Goal: Transaction & Acquisition: Purchase product/service

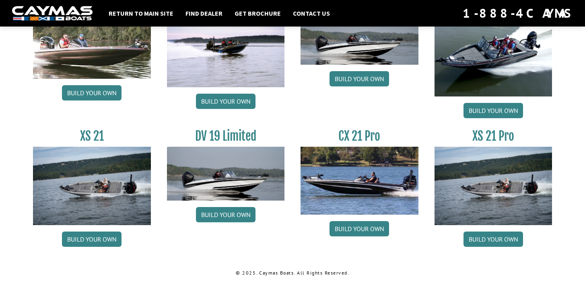
scroll to position [996, 0]
click at [479, 237] on link "Build your own" at bounding box center [494, 239] width 60 height 15
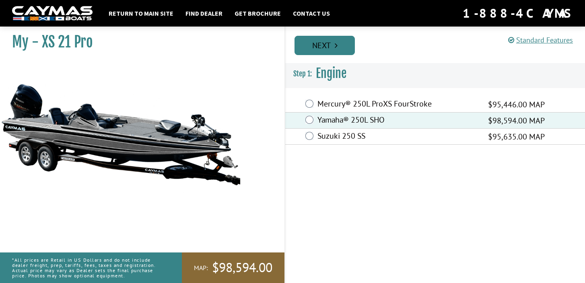
click at [326, 47] on link "Next" at bounding box center [325, 45] width 60 height 19
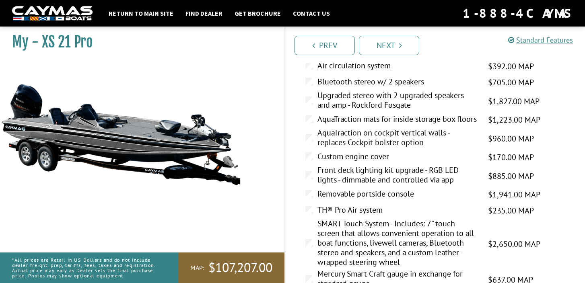
scroll to position [892, 0]
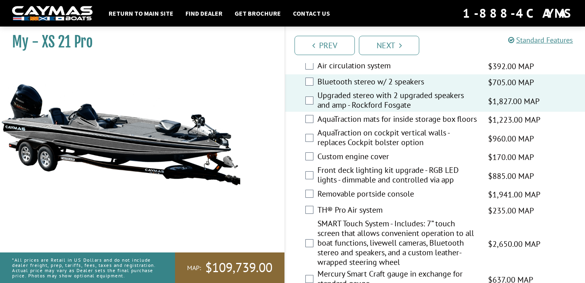
click at [310, 91] on div "Bluetooth stereo w/ 2 speakers $705.00 MAP $833.00 MSRP" at bounding box center [435, 82] width 300 height 16
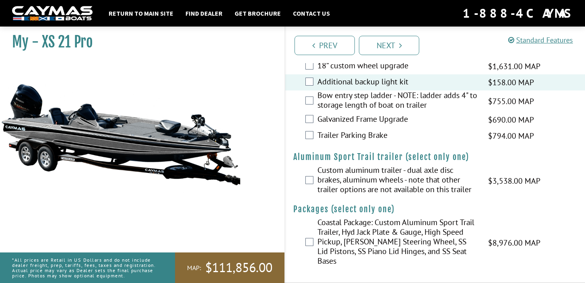
scroll to position [1301, 0]
click at [389, 45] on link "Next" at bounding box center [389, 45] width 60 height 19
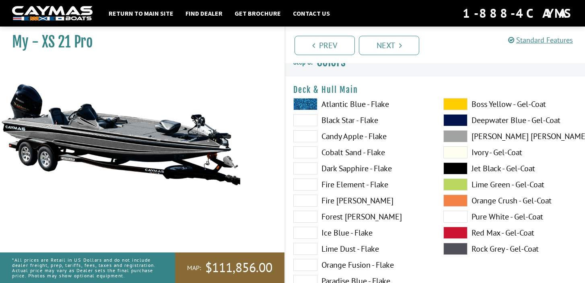
scroll to position [13, 0]
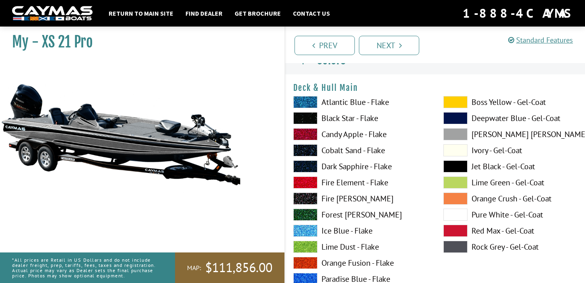
click at [452, 215] on span at bounding box center [456, 215] width 24 height 12
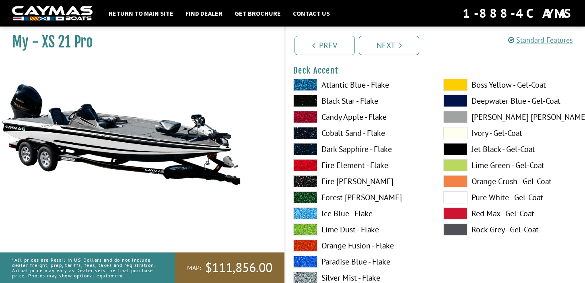
scroll to position [366, 0]
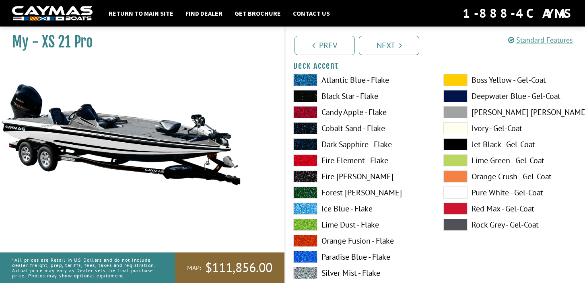
click at [310, 145] on span at bounding box center [305, 144] width 24 height 12
click at [449, 96] on span at bounding box center [456, 96] width 24 height 12
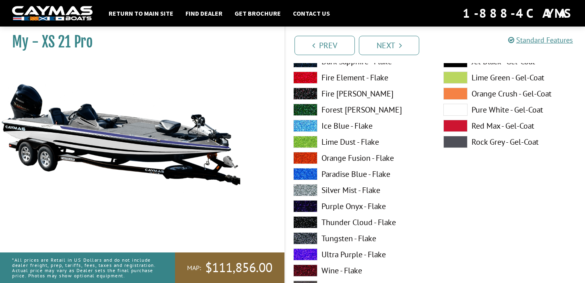
scroll to position [783, 0]
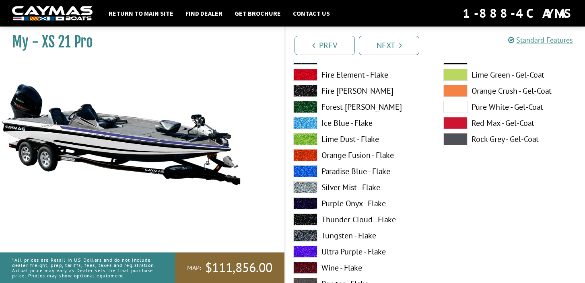
click at [308, 156] on span at bounding box center [305, 155] width 24 height 12
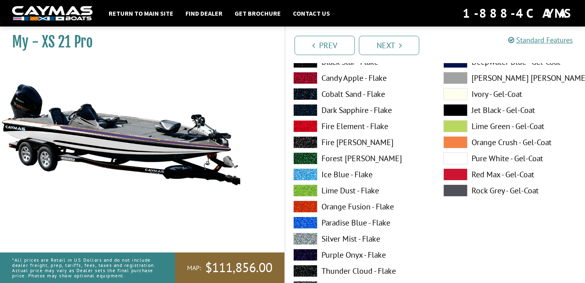
scroll to position [1069, 0]
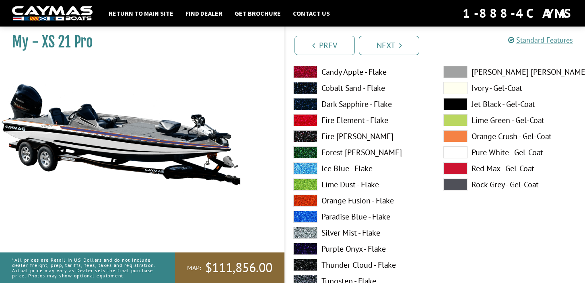
click at [308, 232] on span at bounding box center [305, 233] width 24 height 12
click at [452, 150] on span at bounding box center [456, 153] width 24 height 12
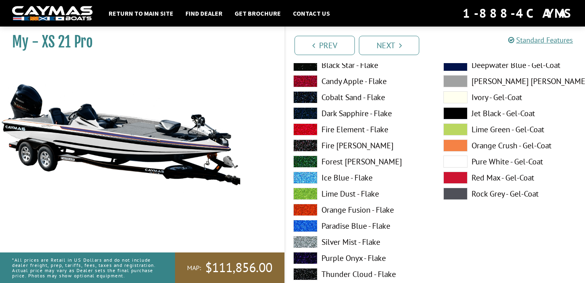
scroll to position [1394, 0]
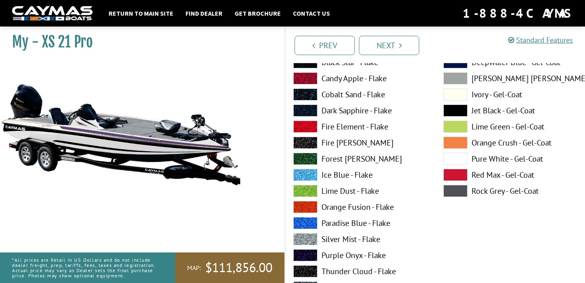
click at [312, 208] on span at bounding box center [305, 207] width 24 height 12
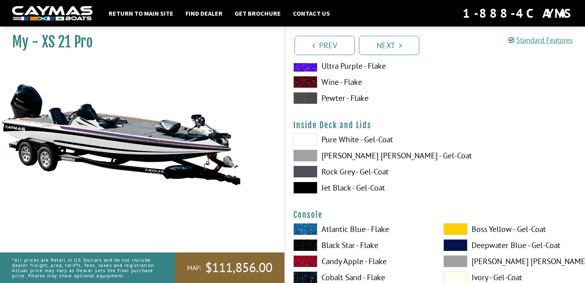
scroll to position [1634, 0]
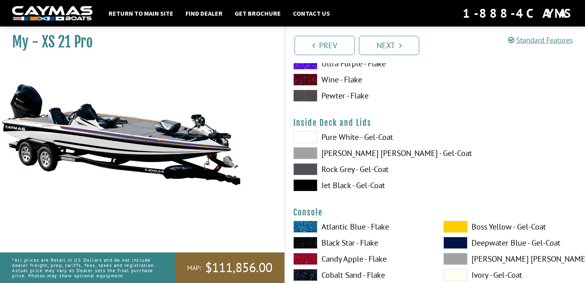
click at [314, 139] on span at bounding box center [305, 137] width 24 height 12
click at [313, 154] on span at bounding box center [305, 153] width 24 height 12
click at [315, 134] on span at bounding box center [305, 137] width 24 height 12
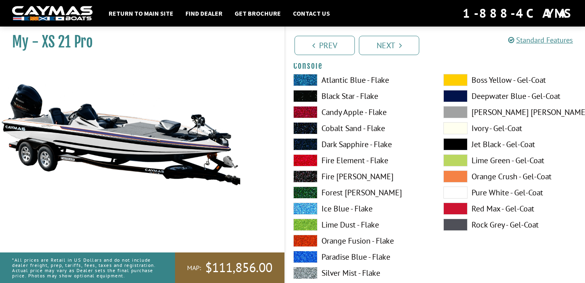
scroll to position [1786, 0]
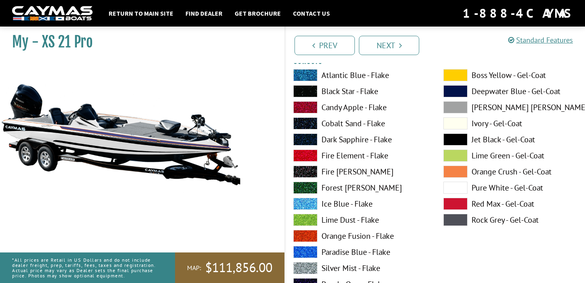
click at [305, 237] on span at bounding box center [305, 236] width 24 height 12
click at [460, 191] on span at bounding box center [456, 188] width 24 height 12
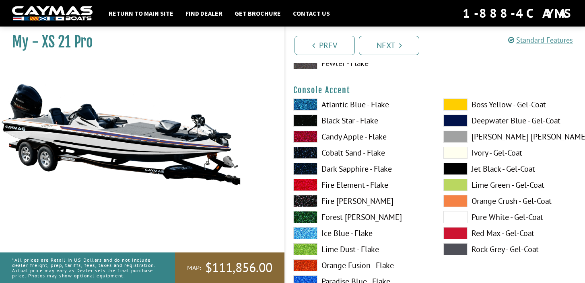
scroll to position [2121, 0]
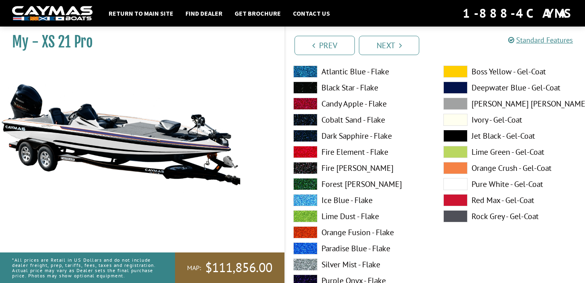
click at [305, 229] on span at bounding box center [305, 233] width 24 height 12
click at [314, 134] on span at bounding box center [305, 136] width 24 height 12
click at [454, 85] on span at bounding box center [456, 88] width 24 height 12
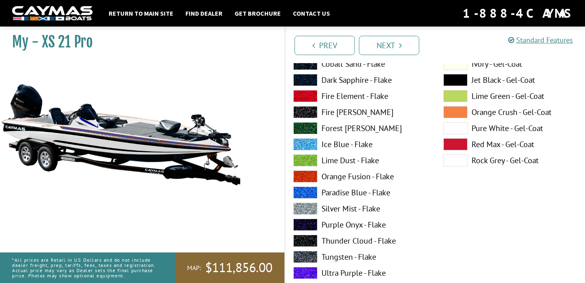
scroll to position [2512, 0]
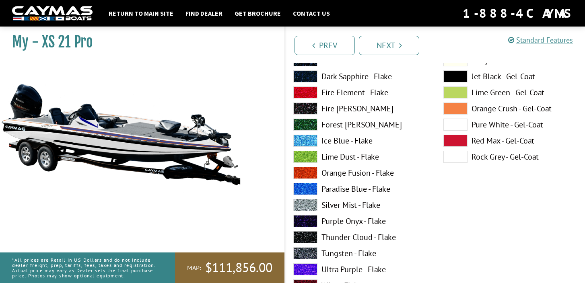
click at [310, 175] on span at bounding box center [305, 173] width 24 height 12
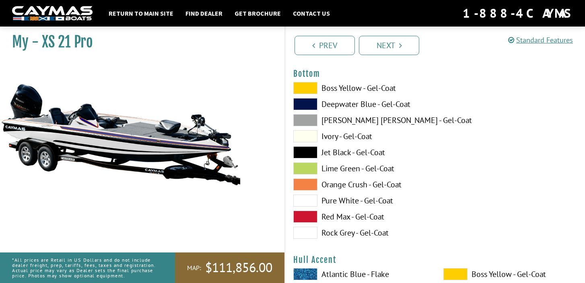
scroll to position [2767, 0]
click at [309, 200] on span at bounding box center [305, 201] width 24 height 12
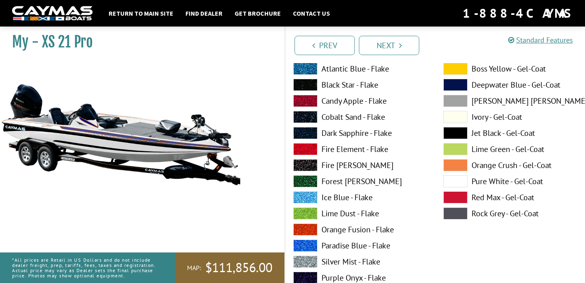
scroll to position [2975, 0]
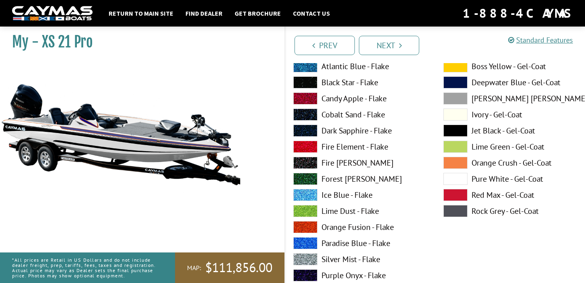
click at [311, 231] on span at bounding box center [305, 227] width 24 height 12
click at [313, 130] on span at bounding box center [305, 131] width 24 height 12
click at [452, 80] on span at bounding box center [456, 82] width 24 height 12
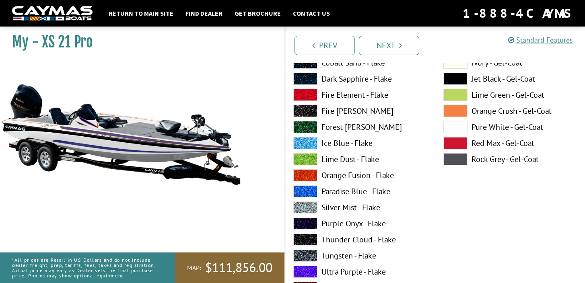
scroll to position [3359, 0]
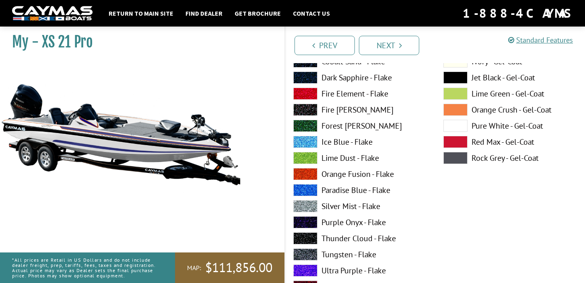
click at [310, 177] on span at bounding box center [305, 174] width 24 height 12
click at [452, 110] on span at bounding box center [456, 110] width 24 height 12
click at [313, 175] on span at bounding box center [305, 174] width 24 height 12
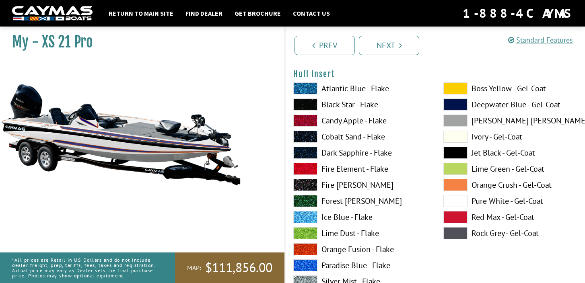
scroll to position [3619, 0]
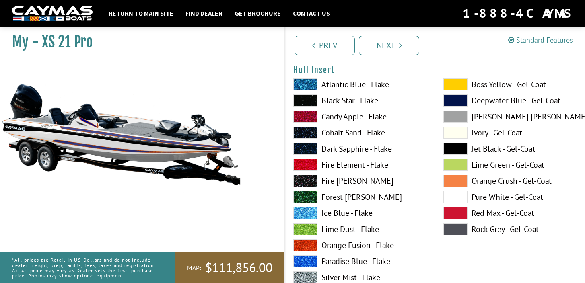
click at [311, 243] on span at bounding box center [305, 245] width 24 height 12
click at [450, 103] on span at bounding box center [456, 101] width 24 height 12
click at [310, 149] on span at bounding box center [305, 149] width 24 height 12
click at [454, 99] on span at bounding box center [456, 101] width 24 height 12
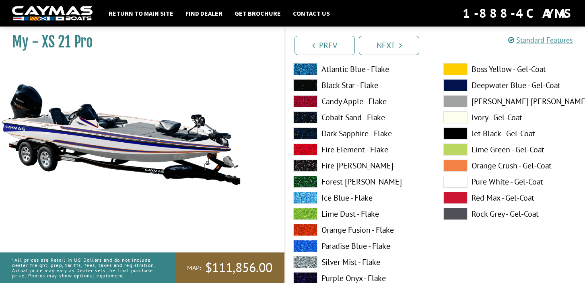
scroll to position [3967, 0]
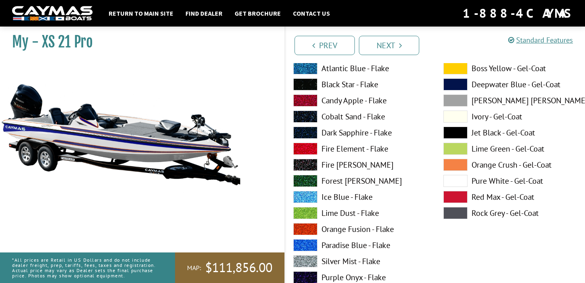
click at [308, 233] on span at bounding box center [305, 229] width 24 height 12
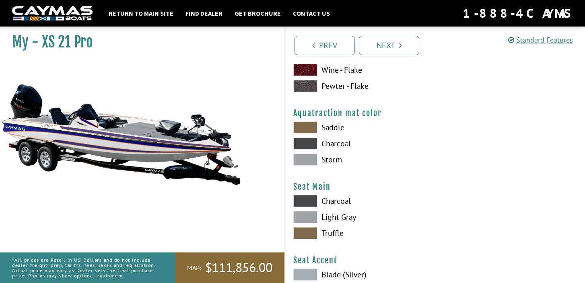
scroll to position [4248, 0]
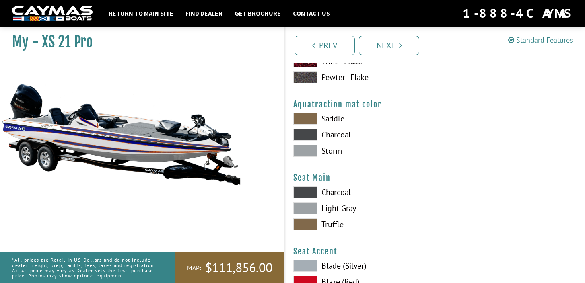
click at [312, 150] on span at bounding box center [305, 151] width 24 height 12
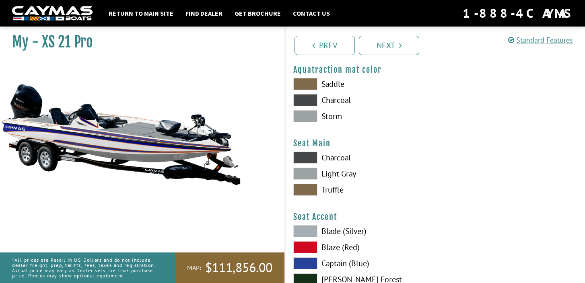
scroll to position [4284, 0]
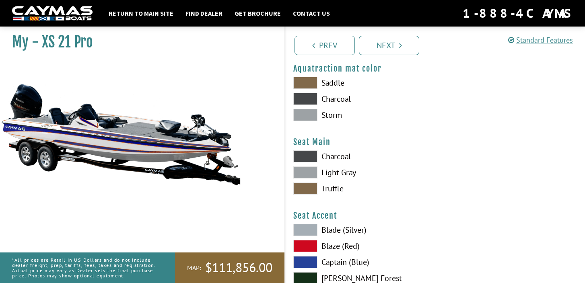
click at [315, 170] on span at bounding box center [305, 173] width 24 height 12
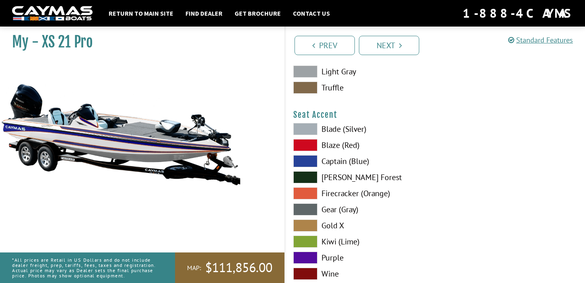
scroll to position [4387, 0]
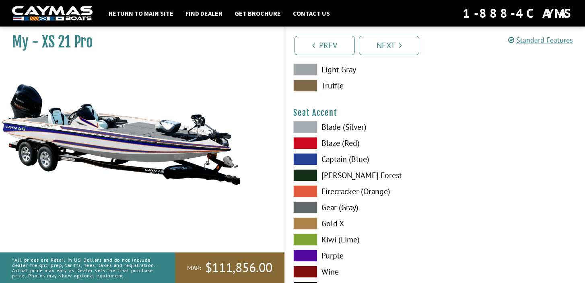
click at [312, 159] on span at bounding box center [305, 159] width 24 height 12
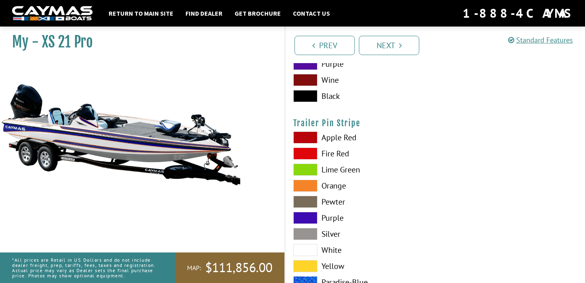
scroll to position [4579, 0]
click at [305, 235] on span at bounding box center [305, 234] width 24 height 12
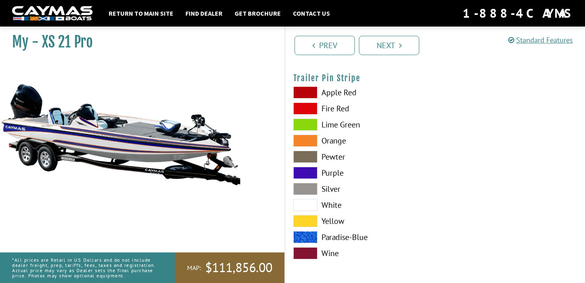
scroll to position [4624, 0]
click at [389, 50] on link "Next" at bounding box center [389, 45] width 60 height 19
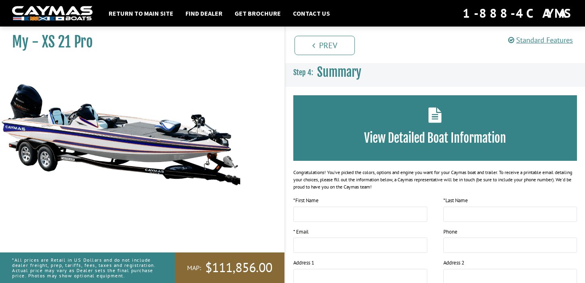
scroll to position [0, 0]
click at [335, 73] on span "Summary" at bounding box center [339, 72] width 44 height 15
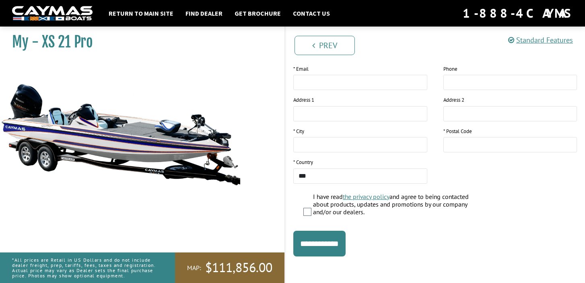
scroll to position [163, 0]
click at [333, 238] on input "**********" at bounding box center [319, 244] width 52 height 26
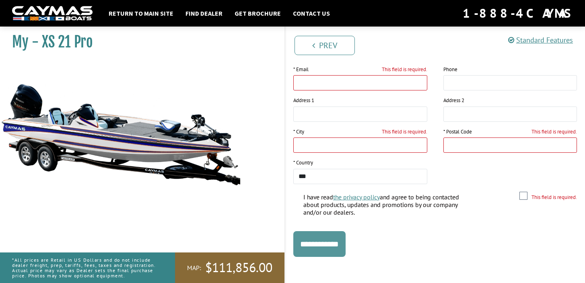
click at [332, 245] on input "**********" at bounding box center [319, 244] width 52 height 26
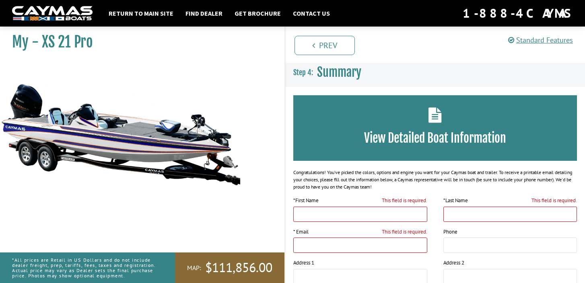
scroll to position [0, 0]
click at [328, 45] on link "Prev" at bounding box center [325, 45] width 60 height 19
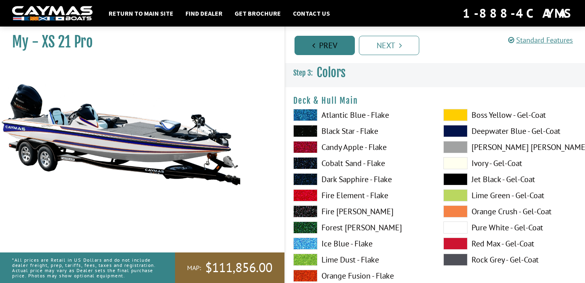
click at [328, 45] on link "Prev" at bounding box center [325, 45] width 60 height 19
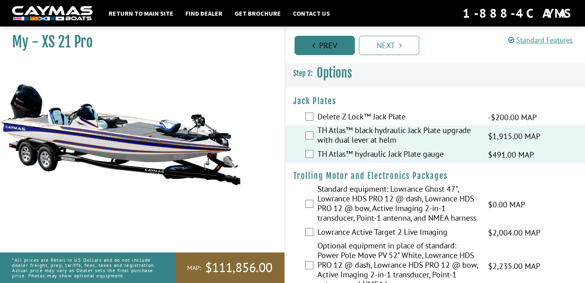
click at [328, 45] on link "Prev" at bounding box center [325, 45] width 60 height 19
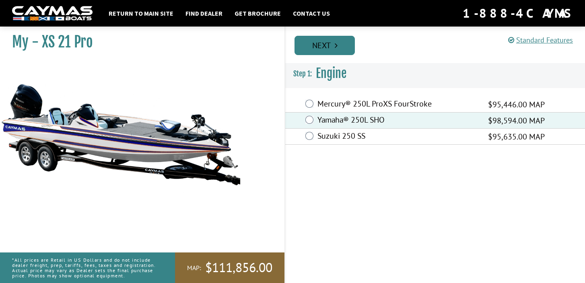
click at [328, 45] on link "Next" at bounding box center [325, 45] width 60 height 19
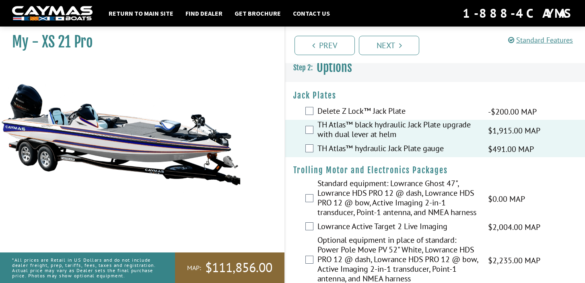
scroll to position [12, 0]
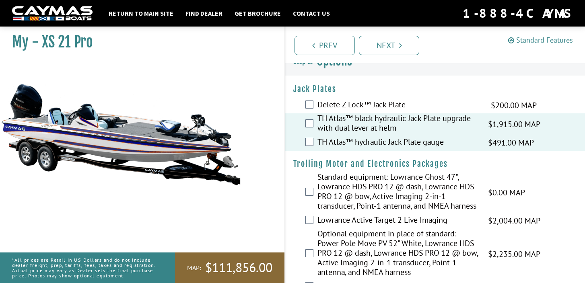
click at [540, 41] on link "Standard Features" at bounding box center [540, 39] width 65 height 9
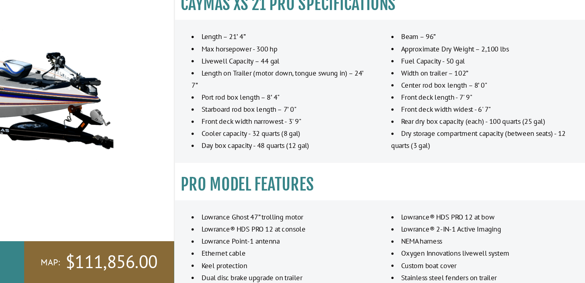
scroll to position [0, 0]
